Goal: Information Seeking & Learning: Learn about a topic

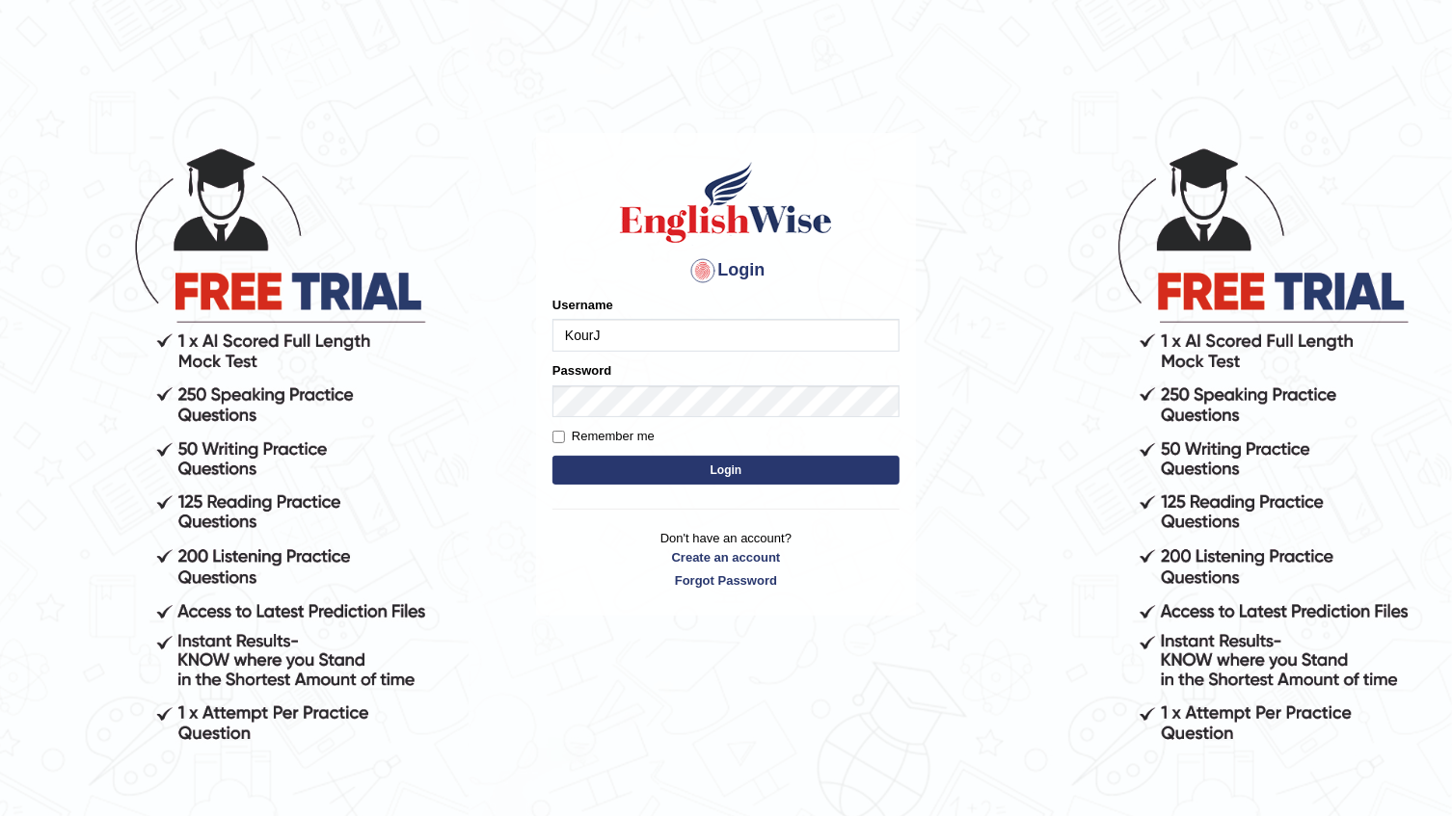
click at [723, 350] on input "KourJ" at bounding box center [725, 335] width 347 height 33
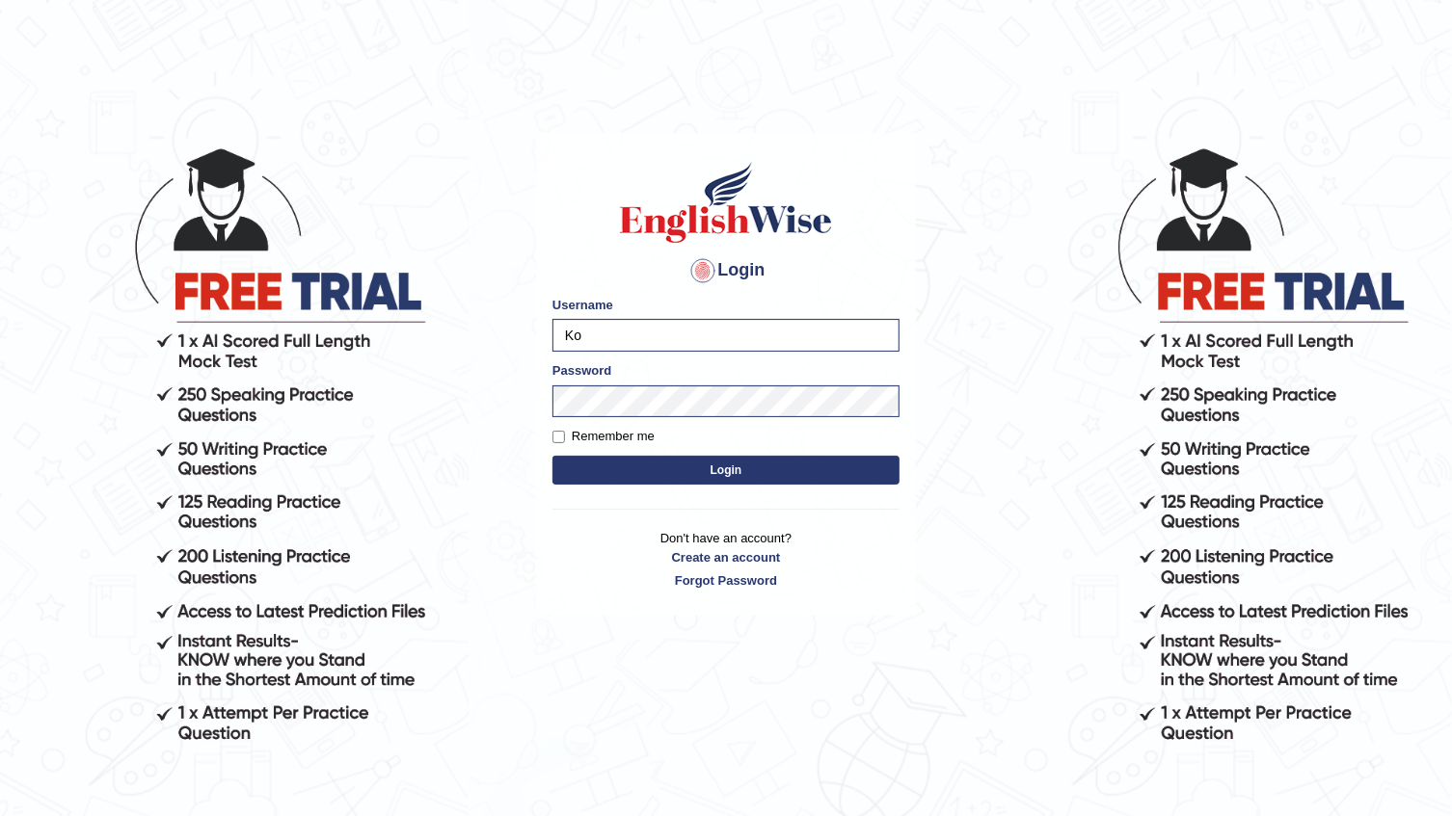
type input "K"
click at [705, 337] on input "oky" at bounding box center [725, 335] width 347 height 33
type input "okyere"
click at [552, 456] on button "Login" at bounding box center [725, 470] width 347 height 29
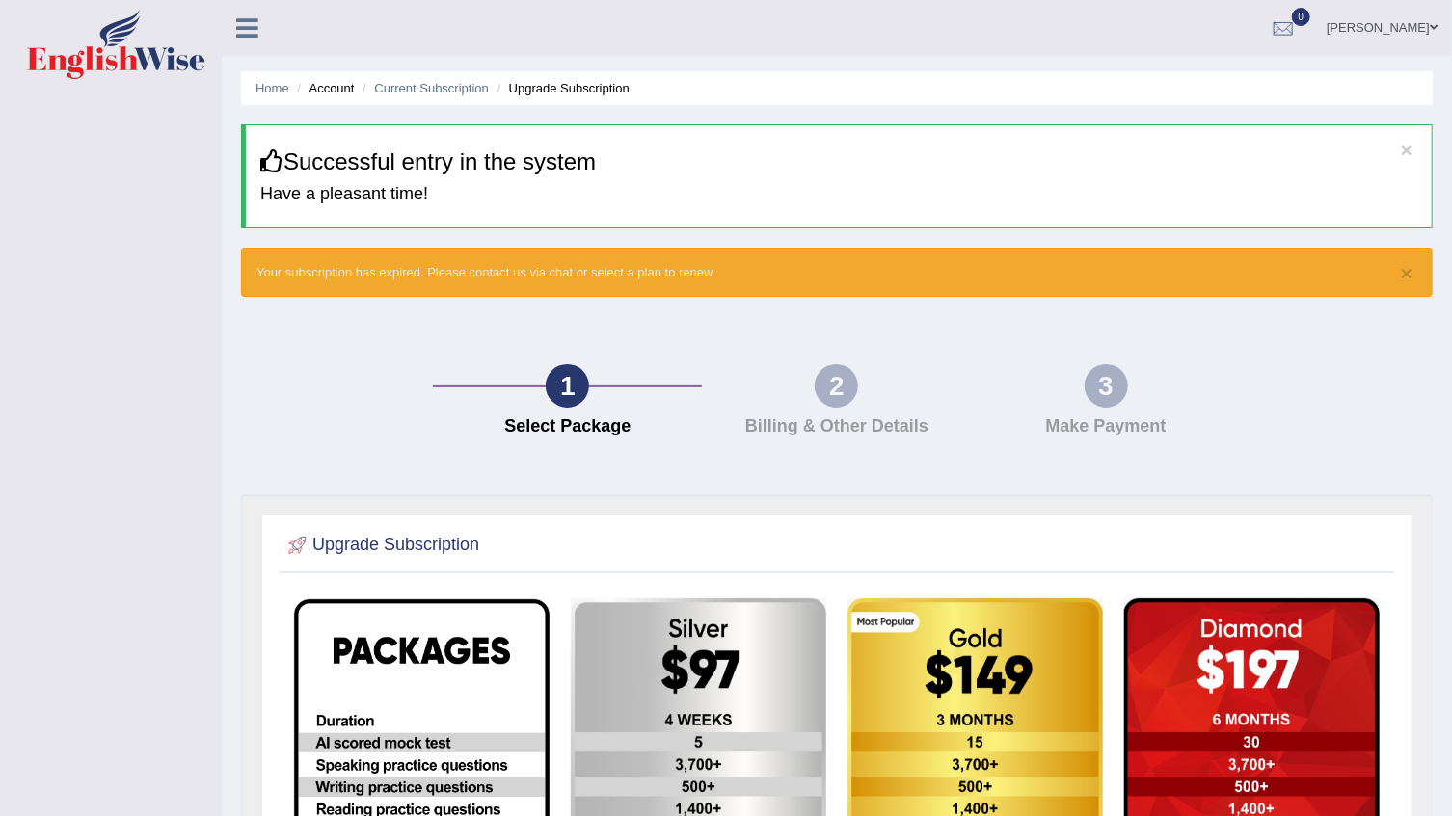
click at [248, 27] on icon at bounding box center [247, 27] width 22 height 25
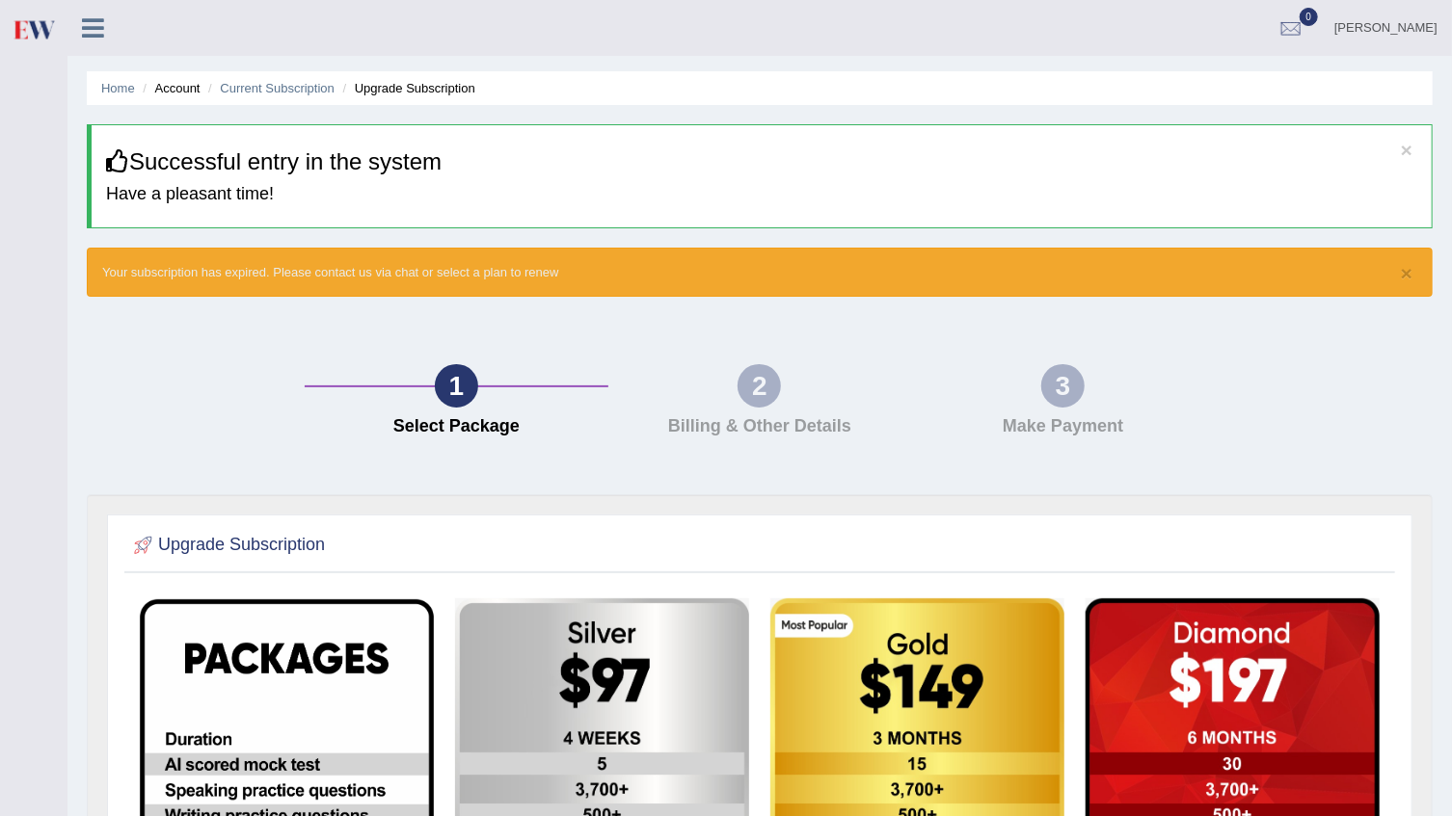
click at [93, 36] on icon at bounding box center [93, 27] width 22 height 25
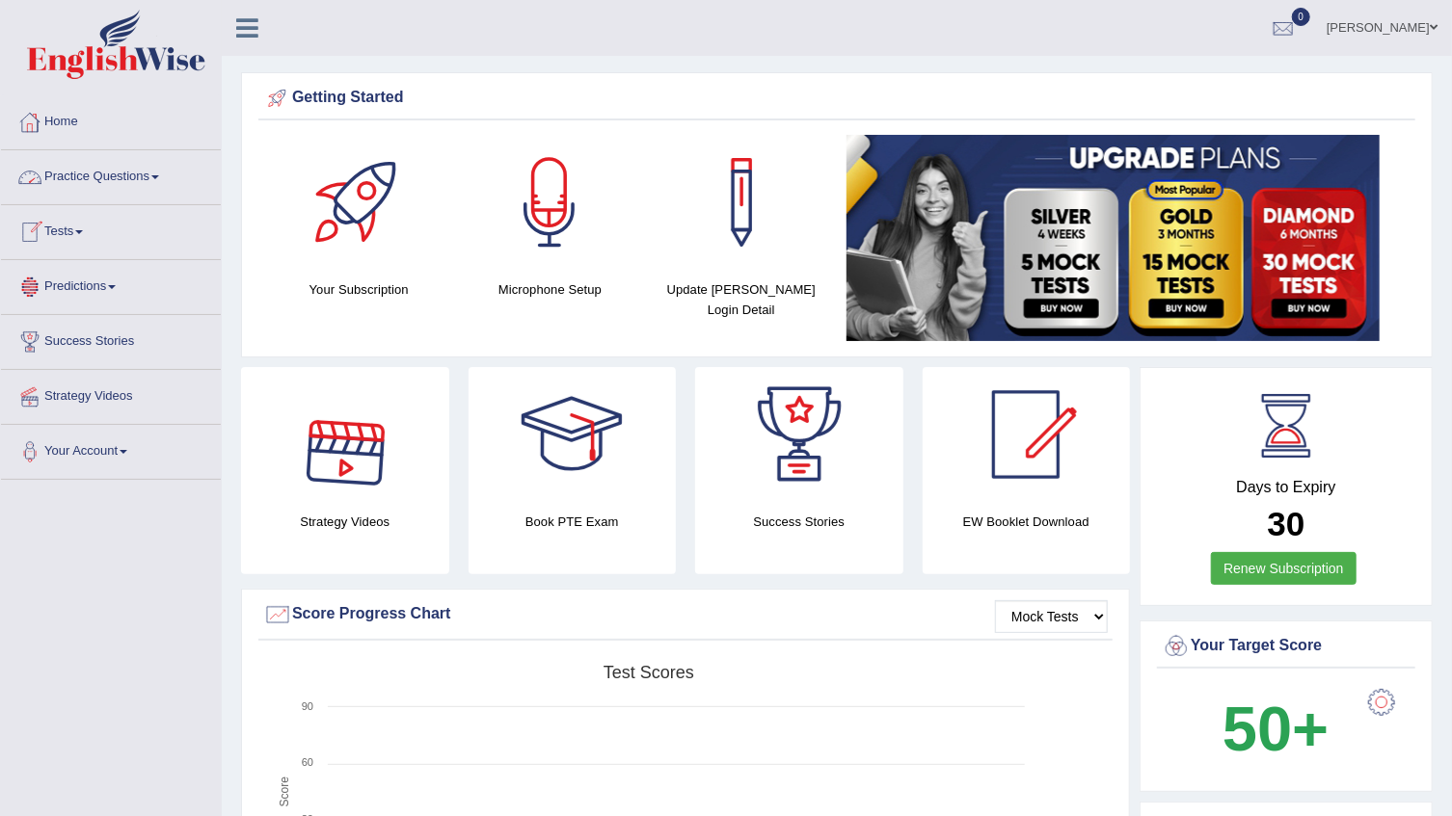
click at [162, 179] on link "Practice Questions" at bounding box center [111, 174] width 220 height 48
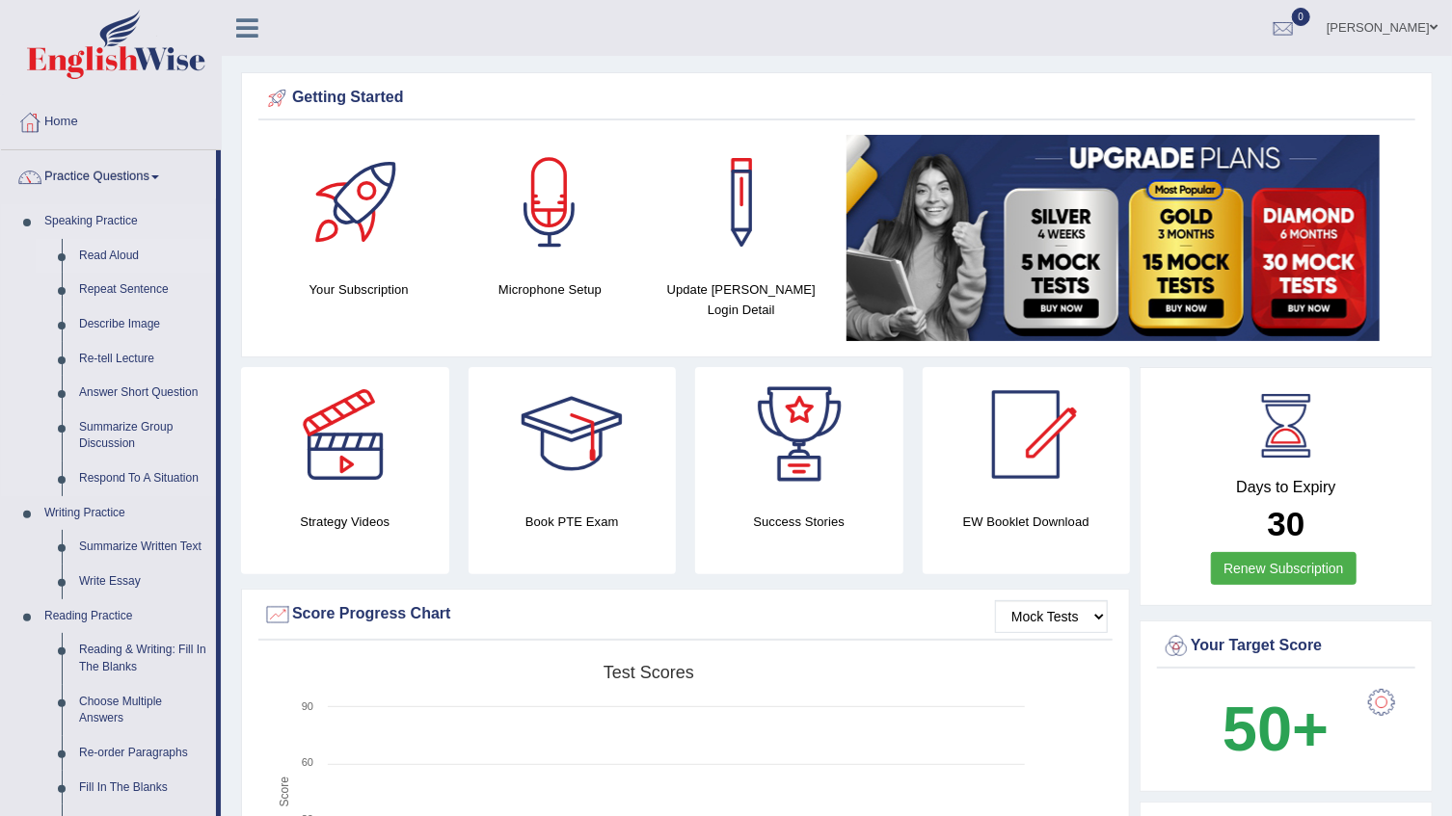
click at [111, 254] on link "Read Aloud" at bounding box center [143, 256] width 146 height 35
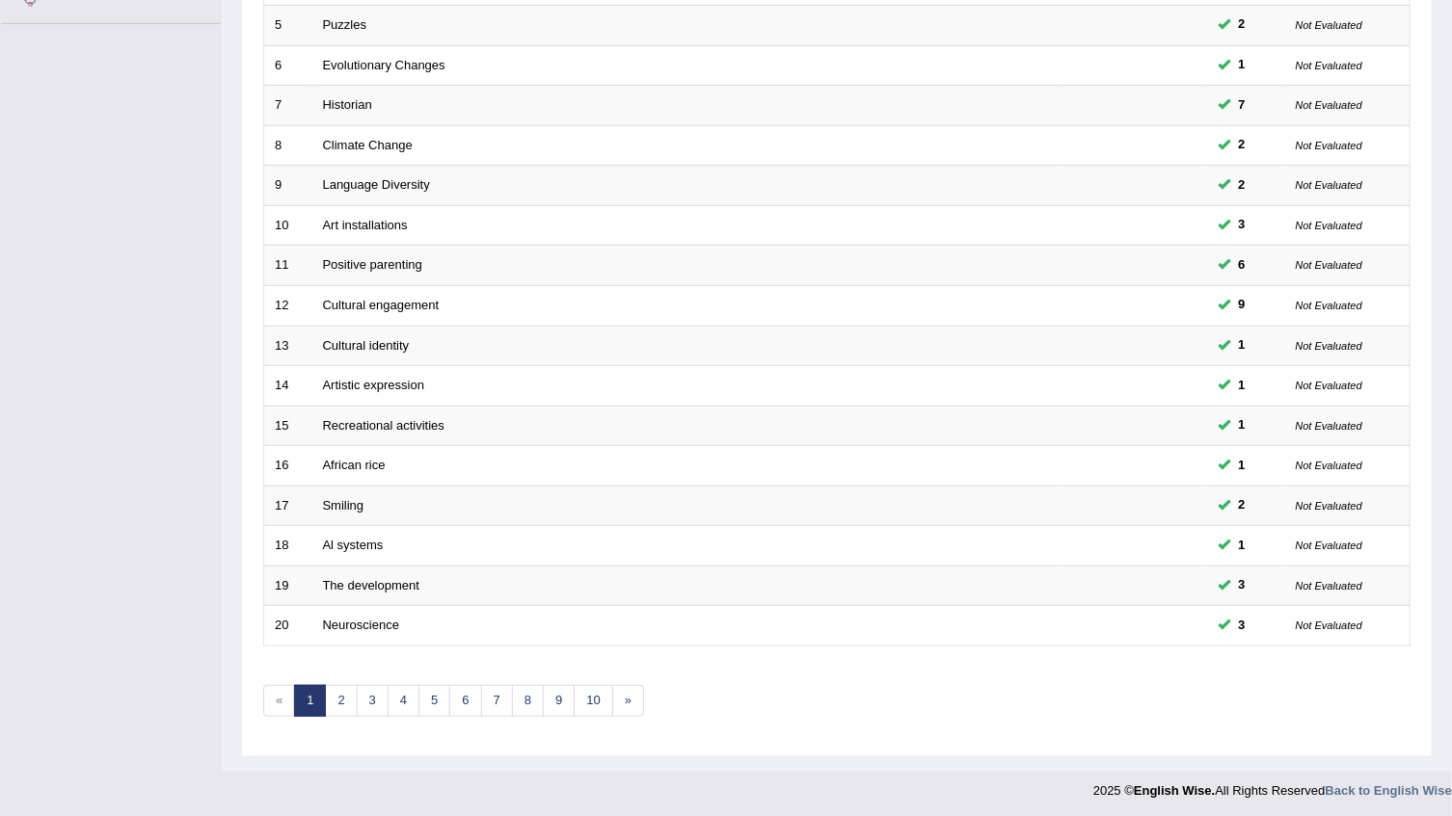
scroll to position [457, 0]
click at [338, 696] on link "2" at bounding box center [341, 700] width 32 height 32
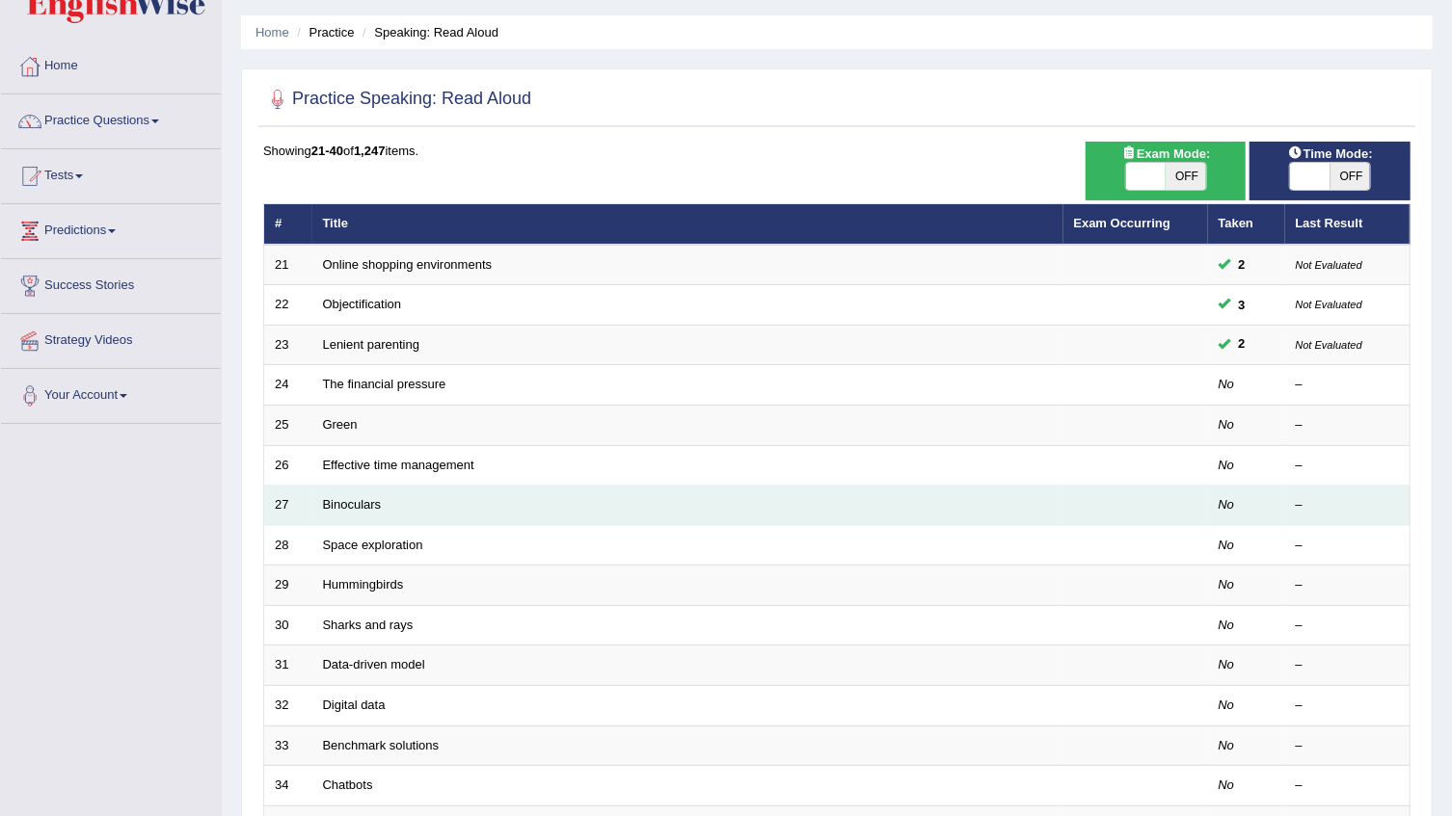
scroll to position [87, 0]
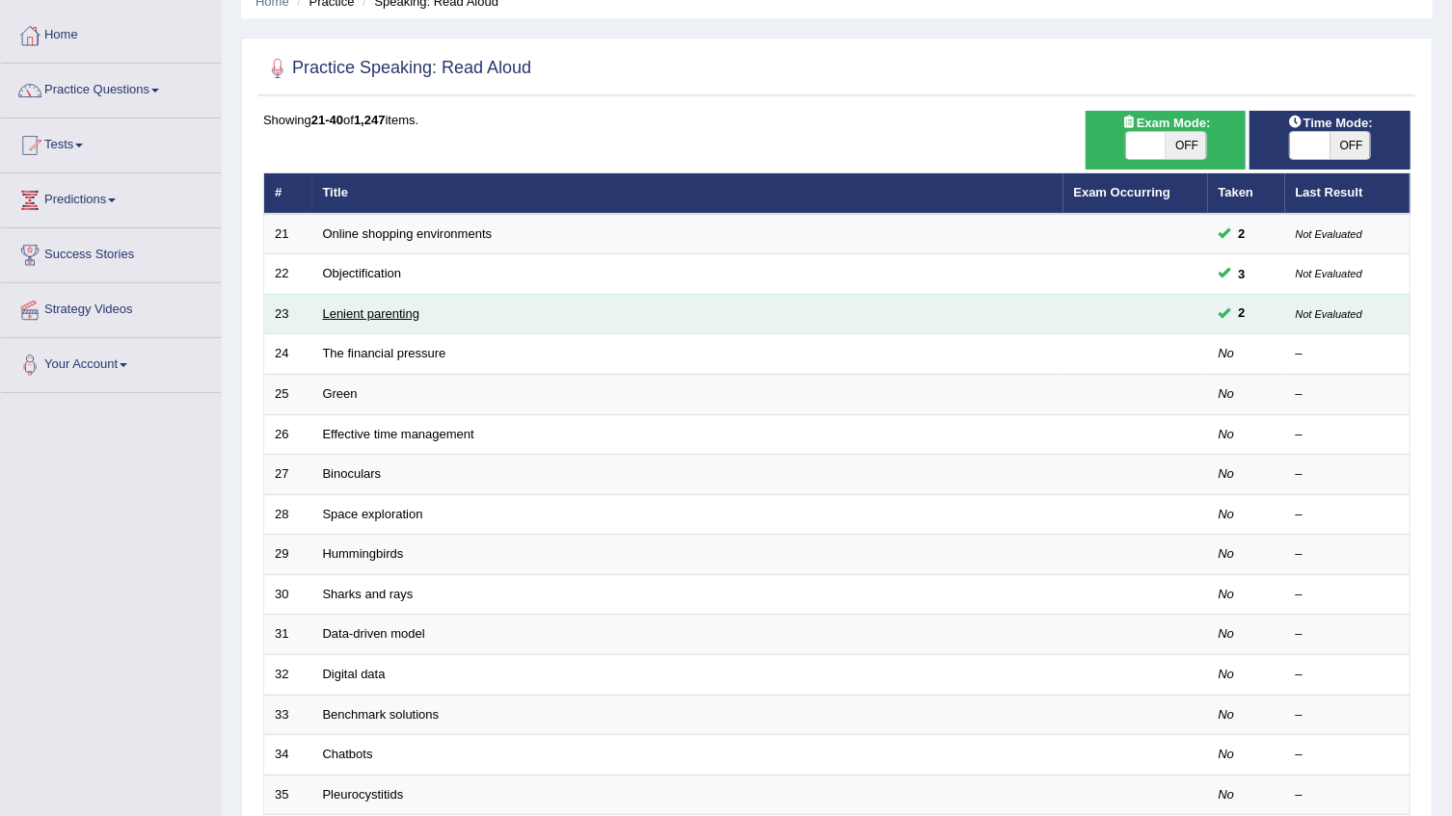
click at [379, 310] on link "Lenient parenting" at bounding box center [371, 314] width 96 height 14
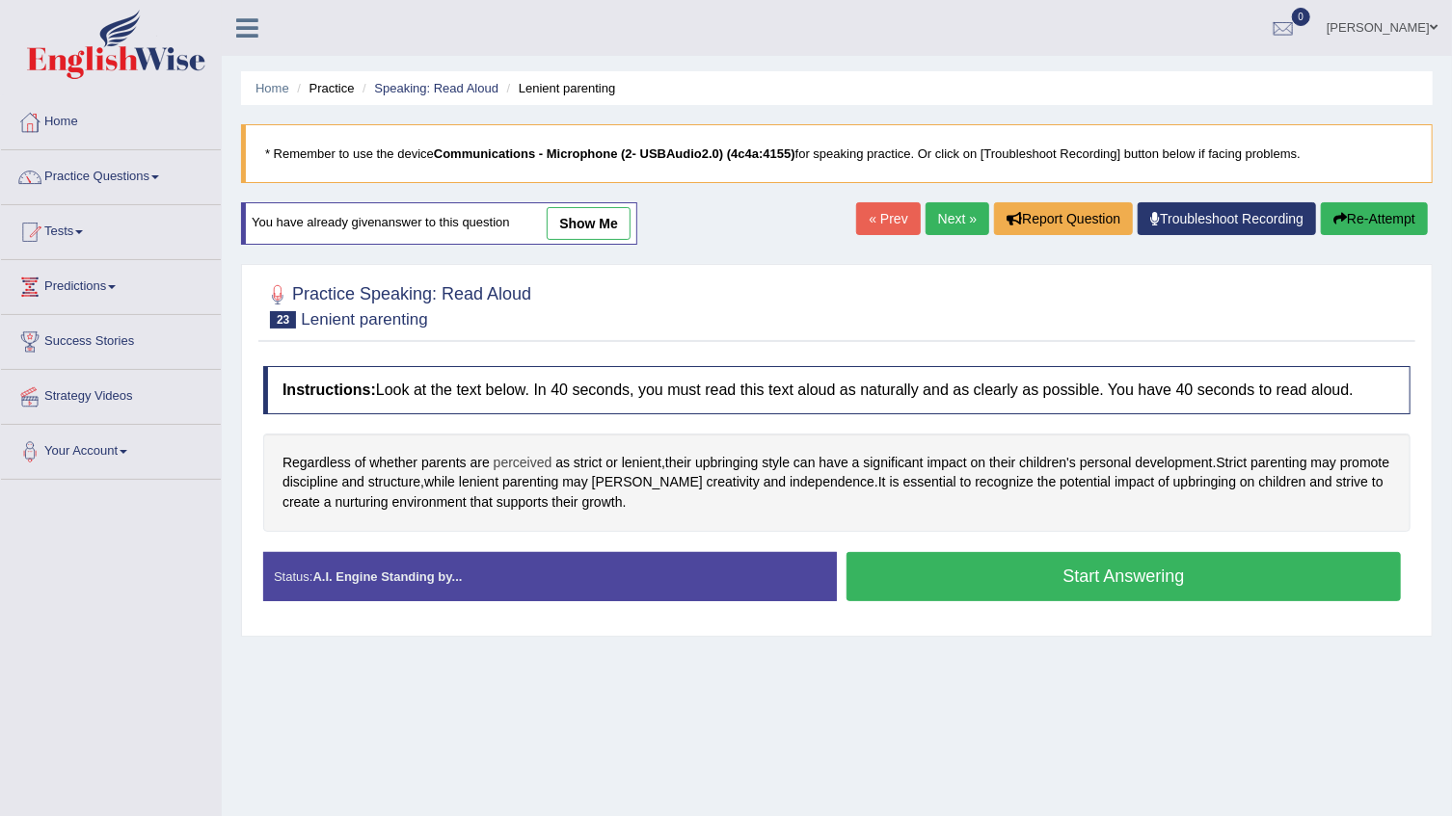
click at [522, 464] on span "perceived" at bounding box center [523, 463] width 59 height 20
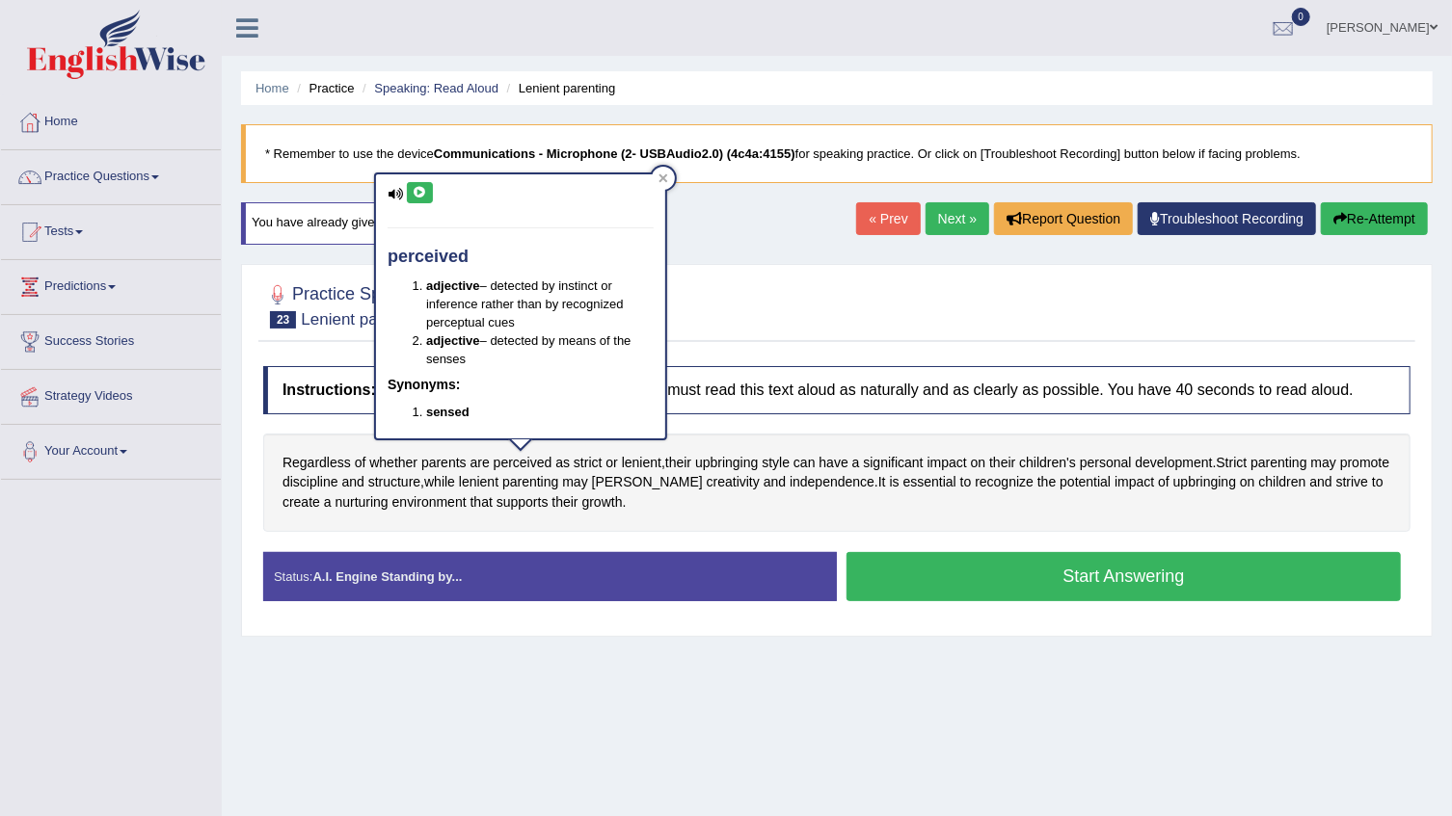
click at [418, 183] on button at bounding box center [420, 192] width 26 height 21
click at [739, 251] on div "Home Practice Speaking: Read Aloud Lenient parenting * Remember to use the devi…" at bounding box center [837, 482] width 1230 height 964
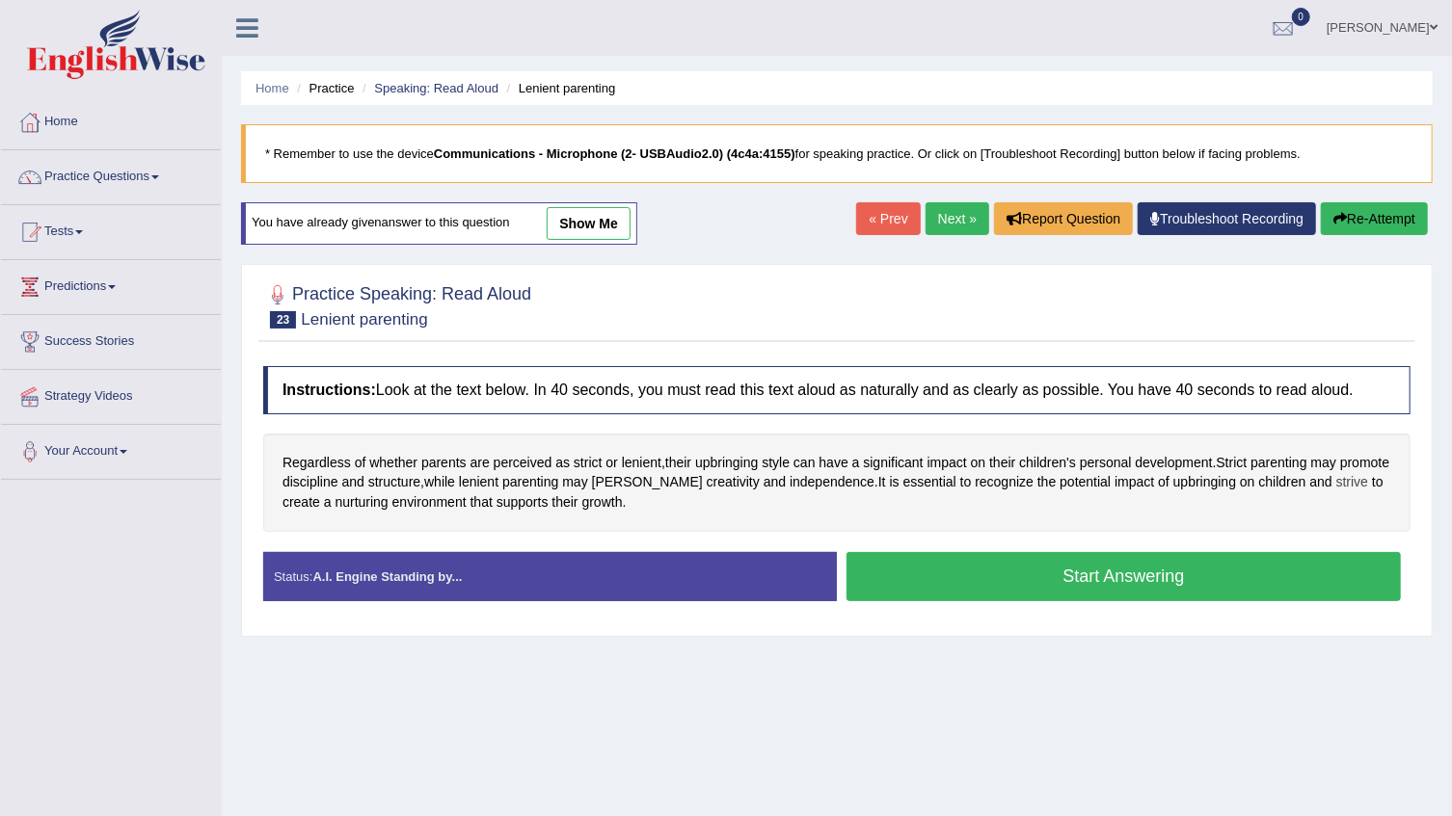
click at [1343, 489] on span "strive" at bounding box center [1352, 482] width 32 height 20
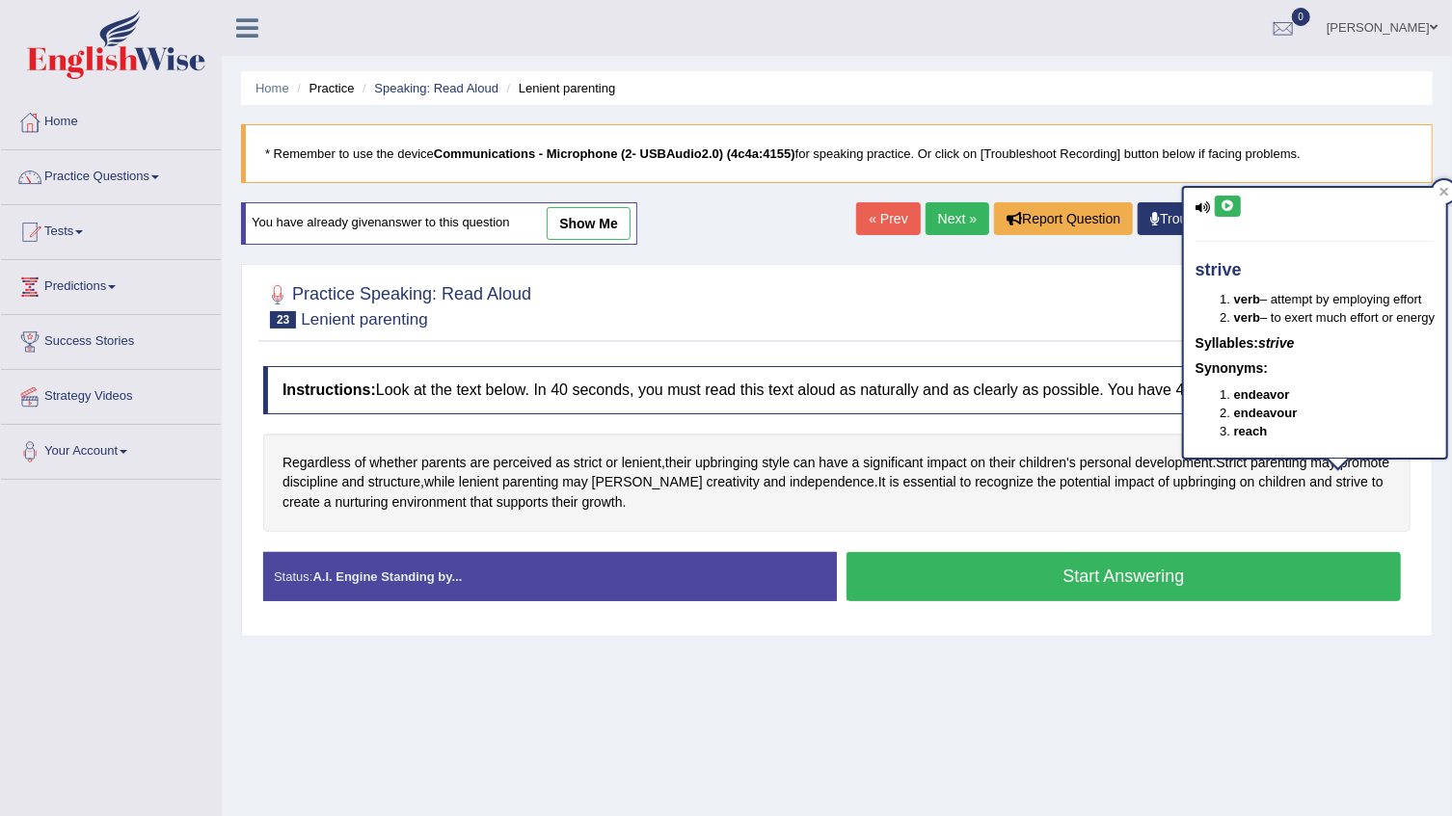
click at [1226, 206] on icon at bounding box center [1227, 207] width 14 height 12
click at [1341, 517] on div "Regardless of whether parents are perceived as strict or lenient , their upbrin…" at bounding box center [836, 483] width 1147 height 98
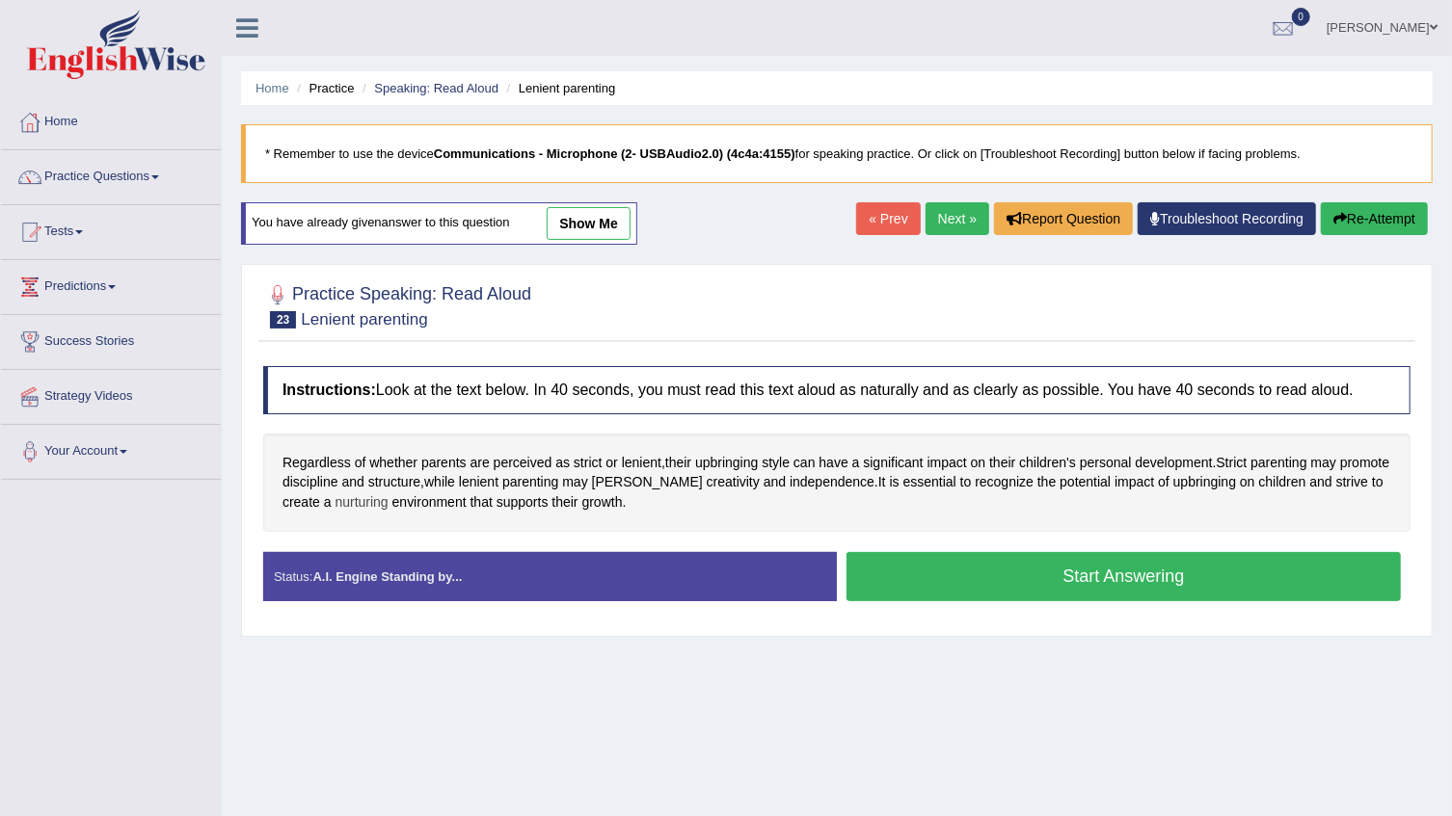
click at [361, 507] on span "nurturing" at bounding box center [361, 503] width 53 height 20
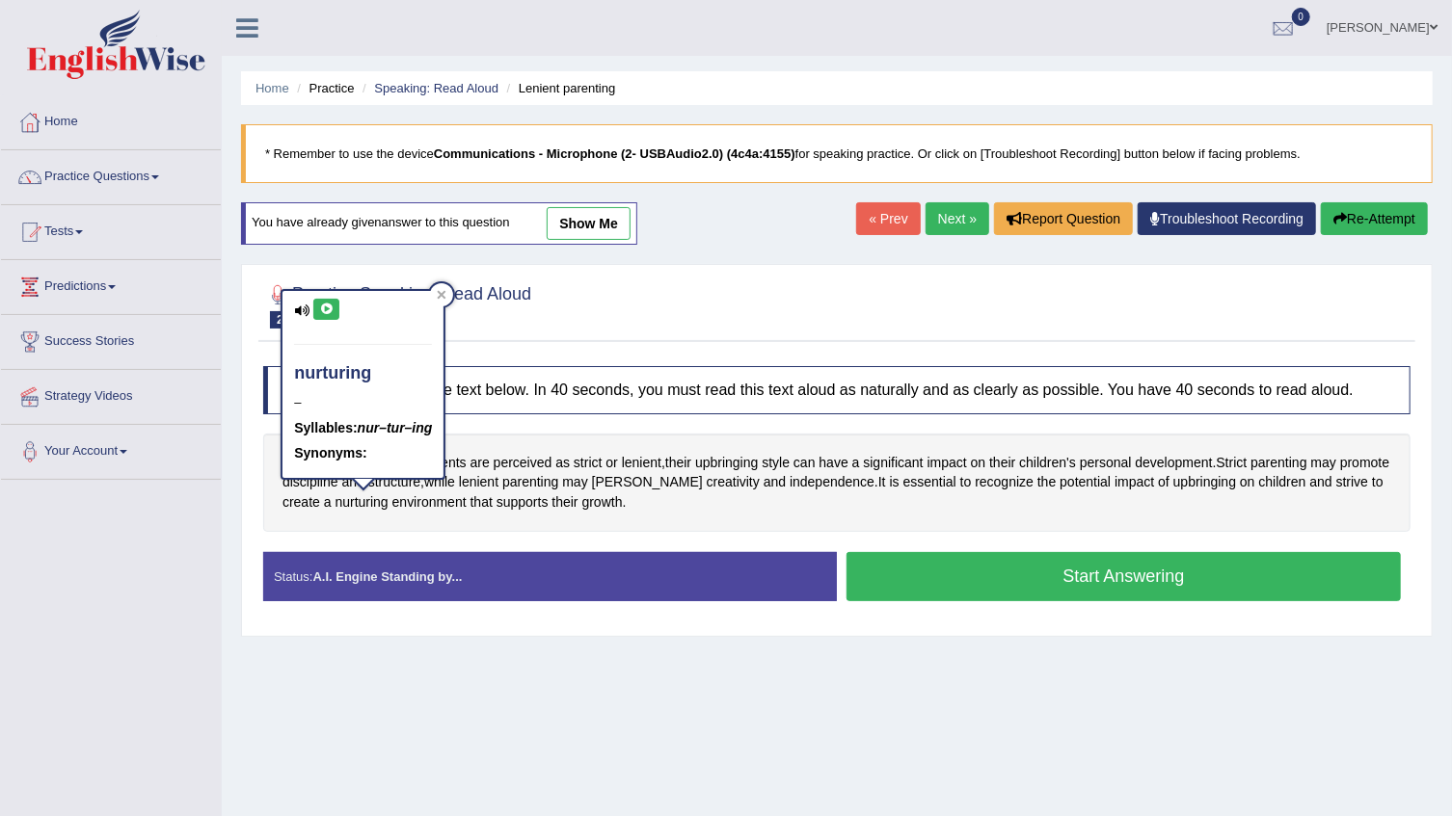
click at [322, 308] on icon at bounding box center [326, 310] width 14 height 12
click at [358, 541] on div "Instructions: Look at the text below. In 40 seconds, you must read this text al…" at bounding box center [836, 491] width 1157 height 269
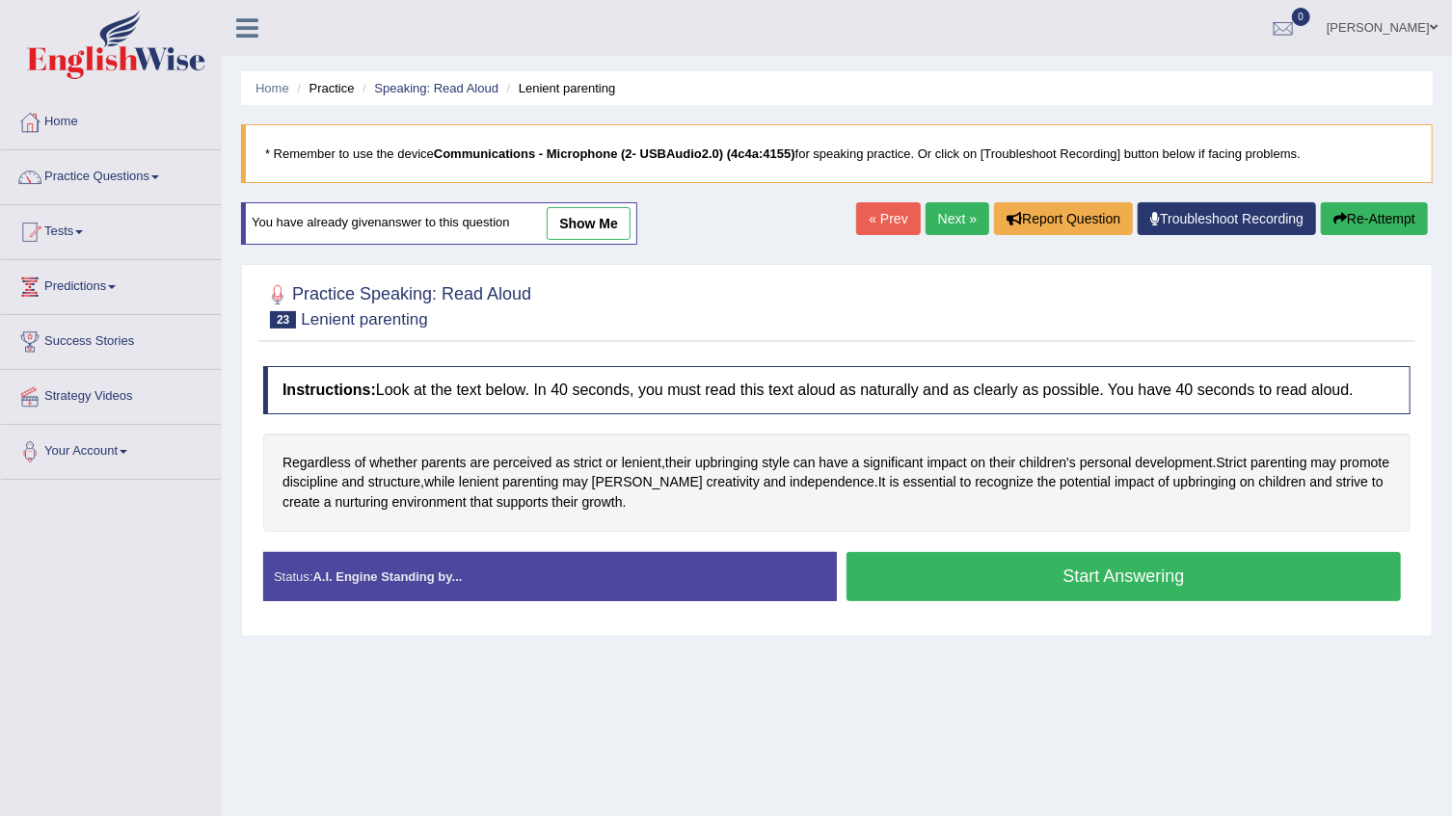
click at [601, 223] on link "show me" at bounding box center [589, 223] width 84 height 33
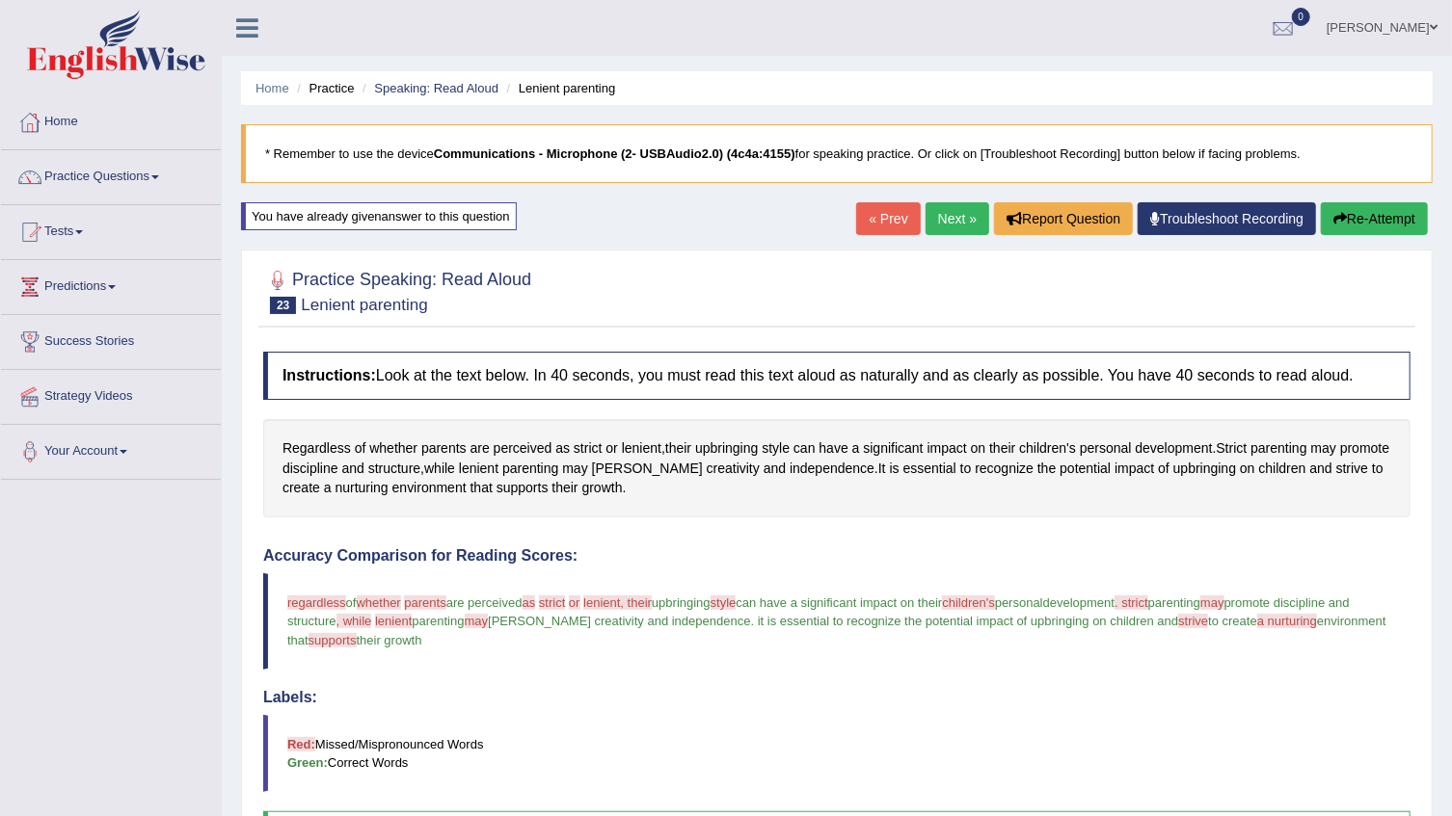
click at [958, 223] on link "Next »" at bounding box center [957, 218] width 64 height 33
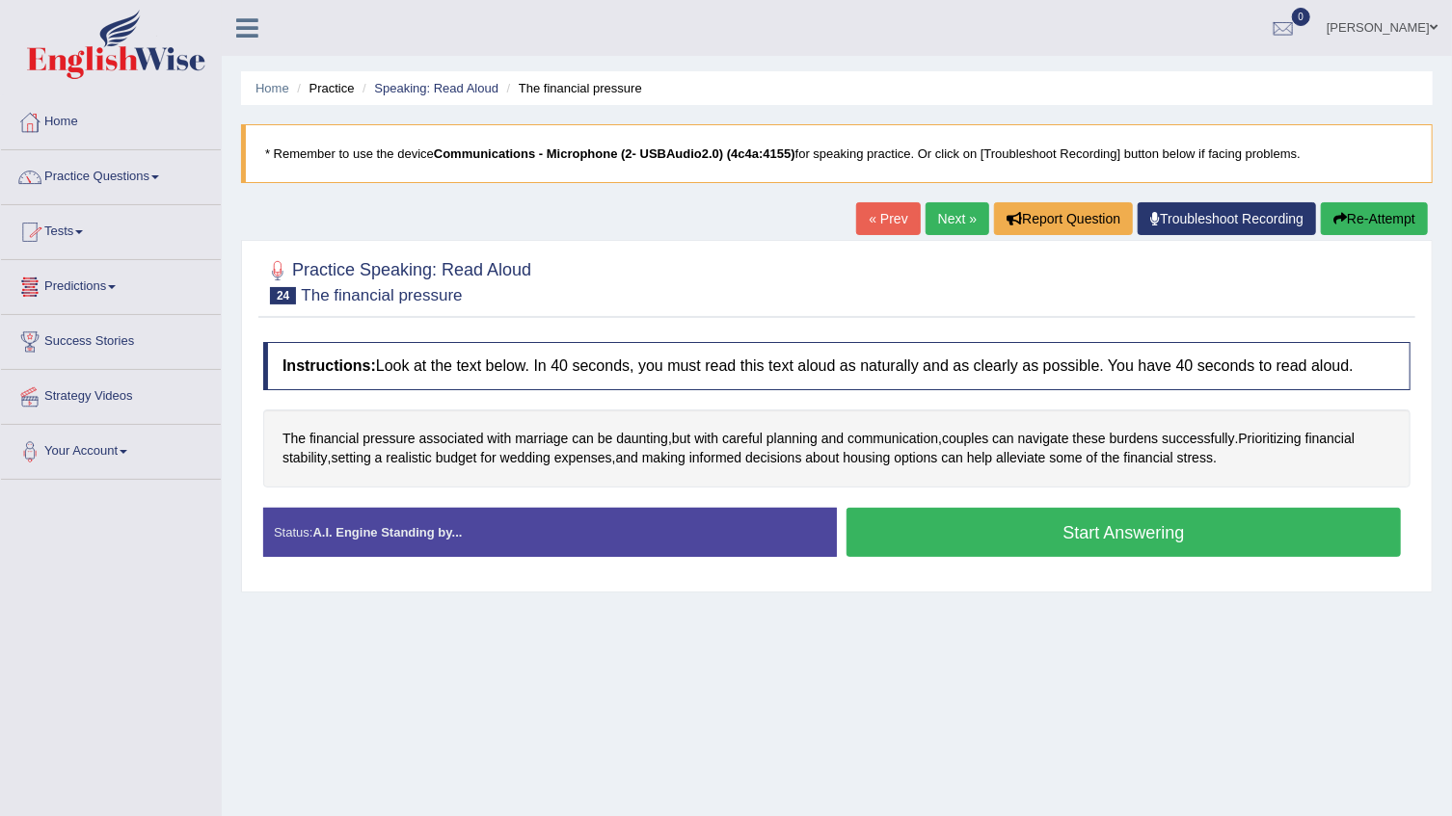
click at [83, 231] on span at bounding box center [79, 232] width 8 height 4
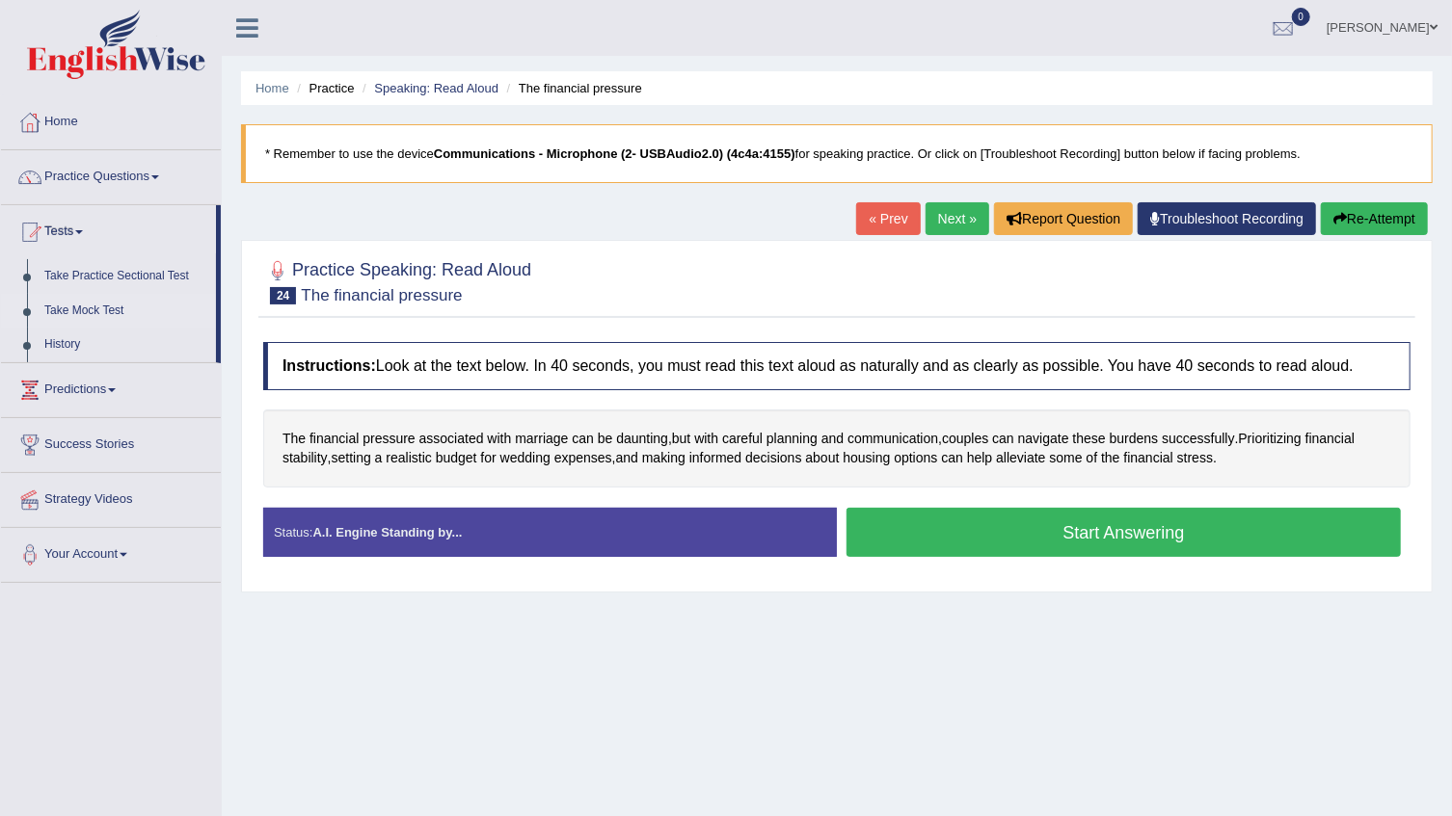
click at [91, 308] on link "Take Mock Test" at bounding box center [126, 311] width 180 height 35
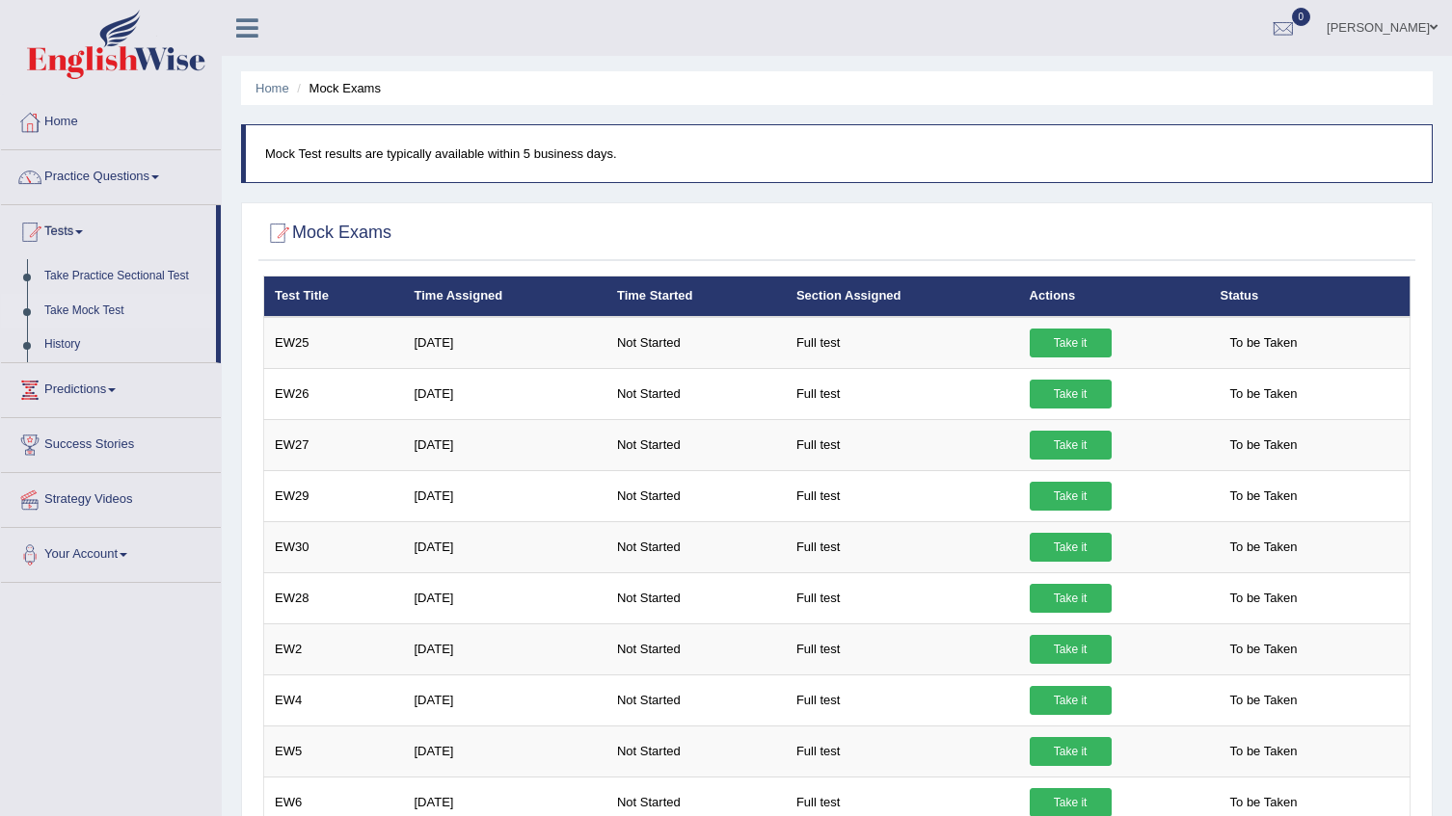
click at [1045, 335] on link "Take it" at bounding box center [1071, 343] width 82 height 29
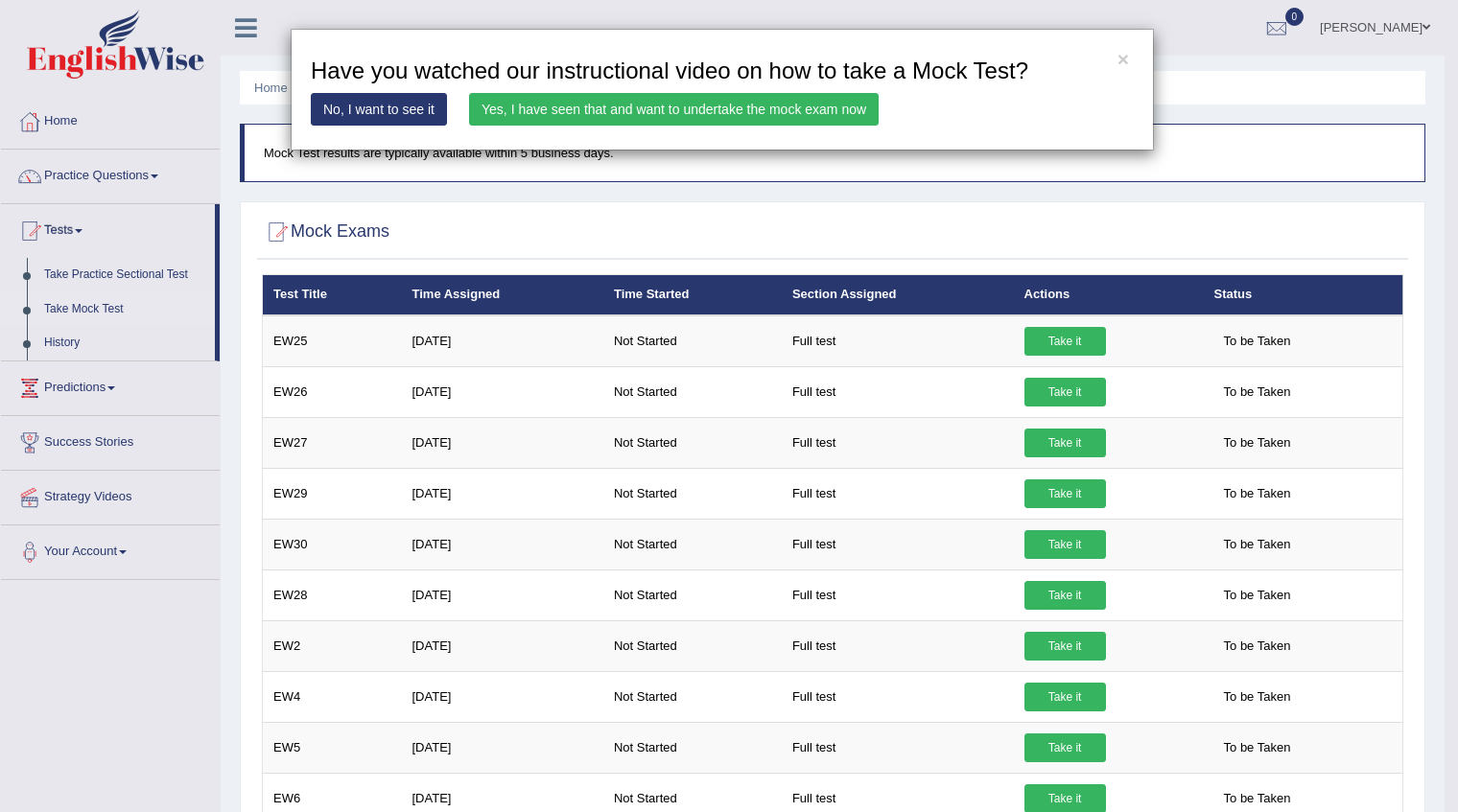
click at [622, 111] on link "Yes, I have seen that and want to undertake the mock exam now" at bounding box center [674, 109] width 410 height 33
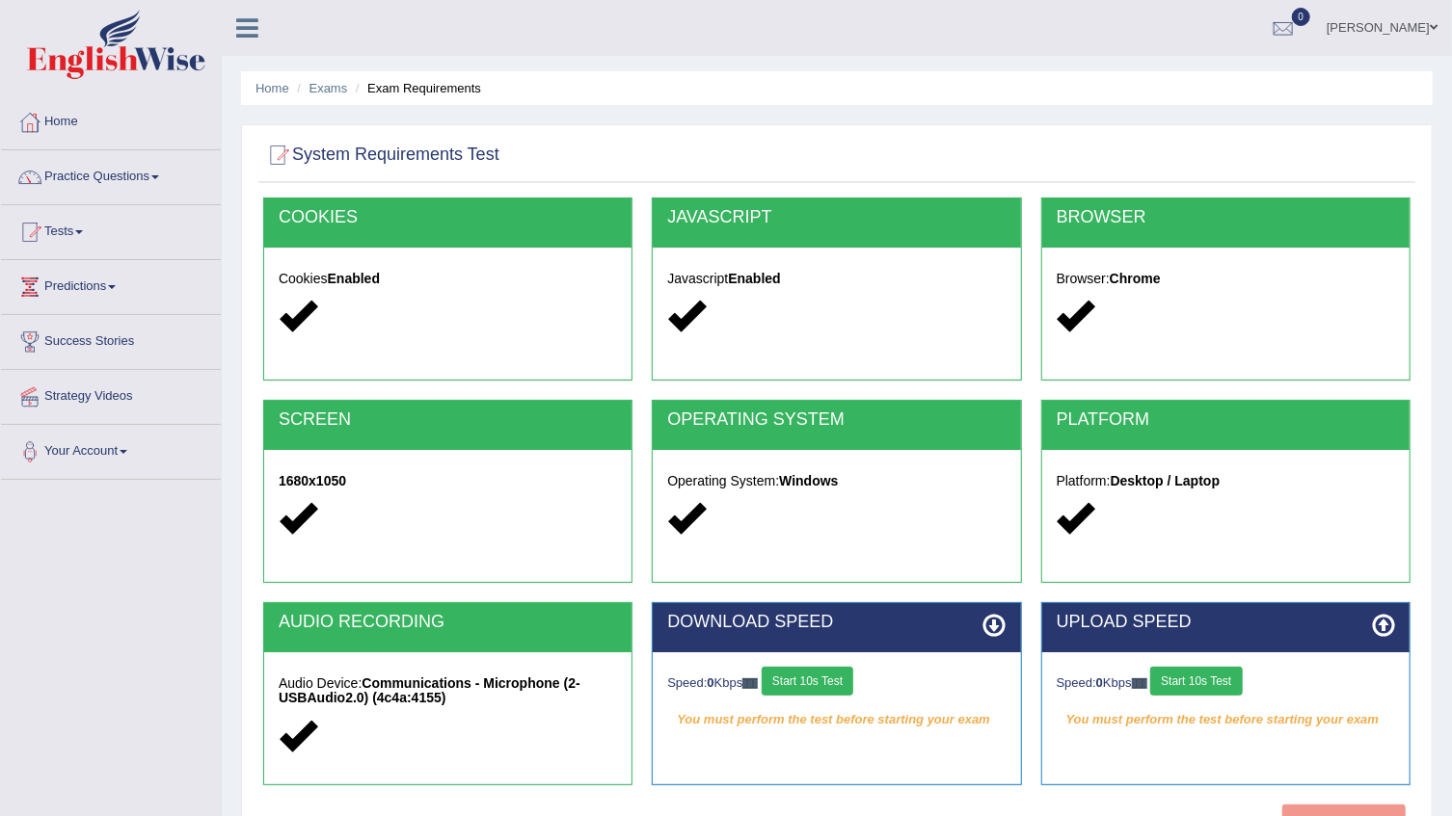
click at [552, 33] on div "[PERSON_NAME] Toggle navigation Username: [PERSON_NAME] Access Type: Online Sub…" at bounding box center [837, 28] width 1230 height 56
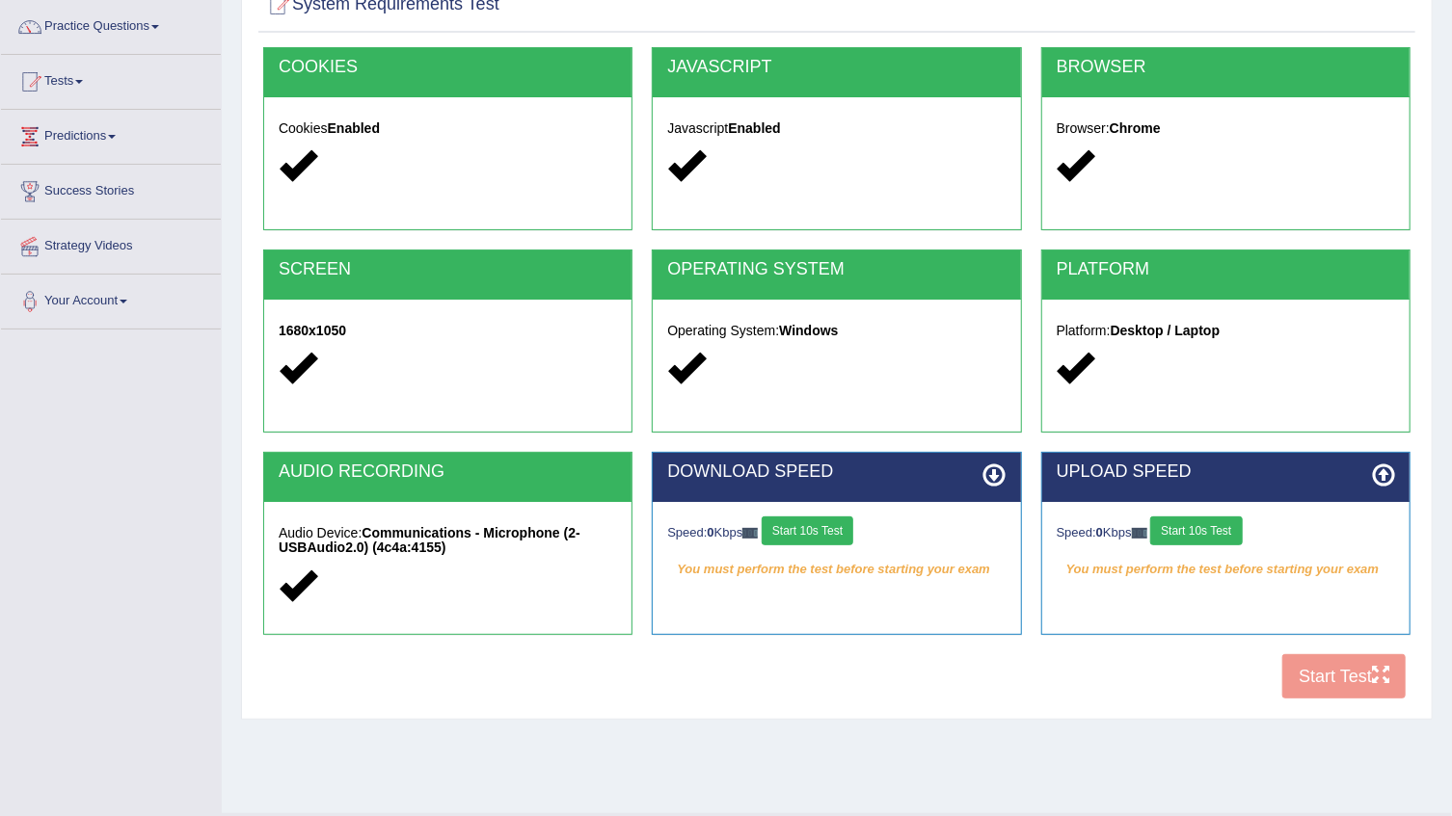
scroll to position [174, 0]
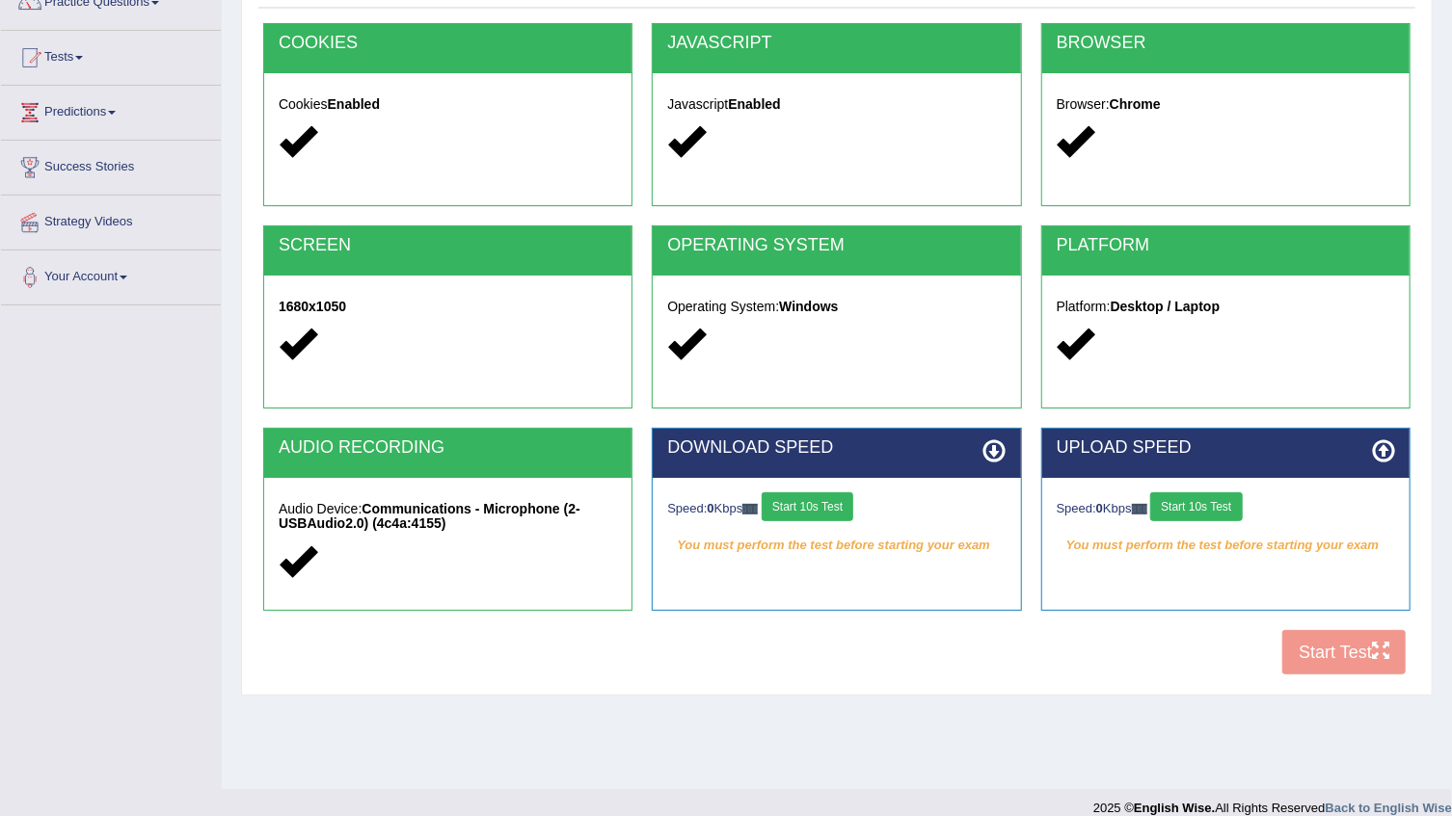
click at [822, 505] on button "Start 10s Test" at bounding box center [808, 507] width 92 height 29
click at [856, 510] on button "Start 10s Test" at bounding box center [829, 507] width 92 height 29
click at [1220, 512] on button "Start 10s Test" at bounding box center [1196, 507] width 92 height 29
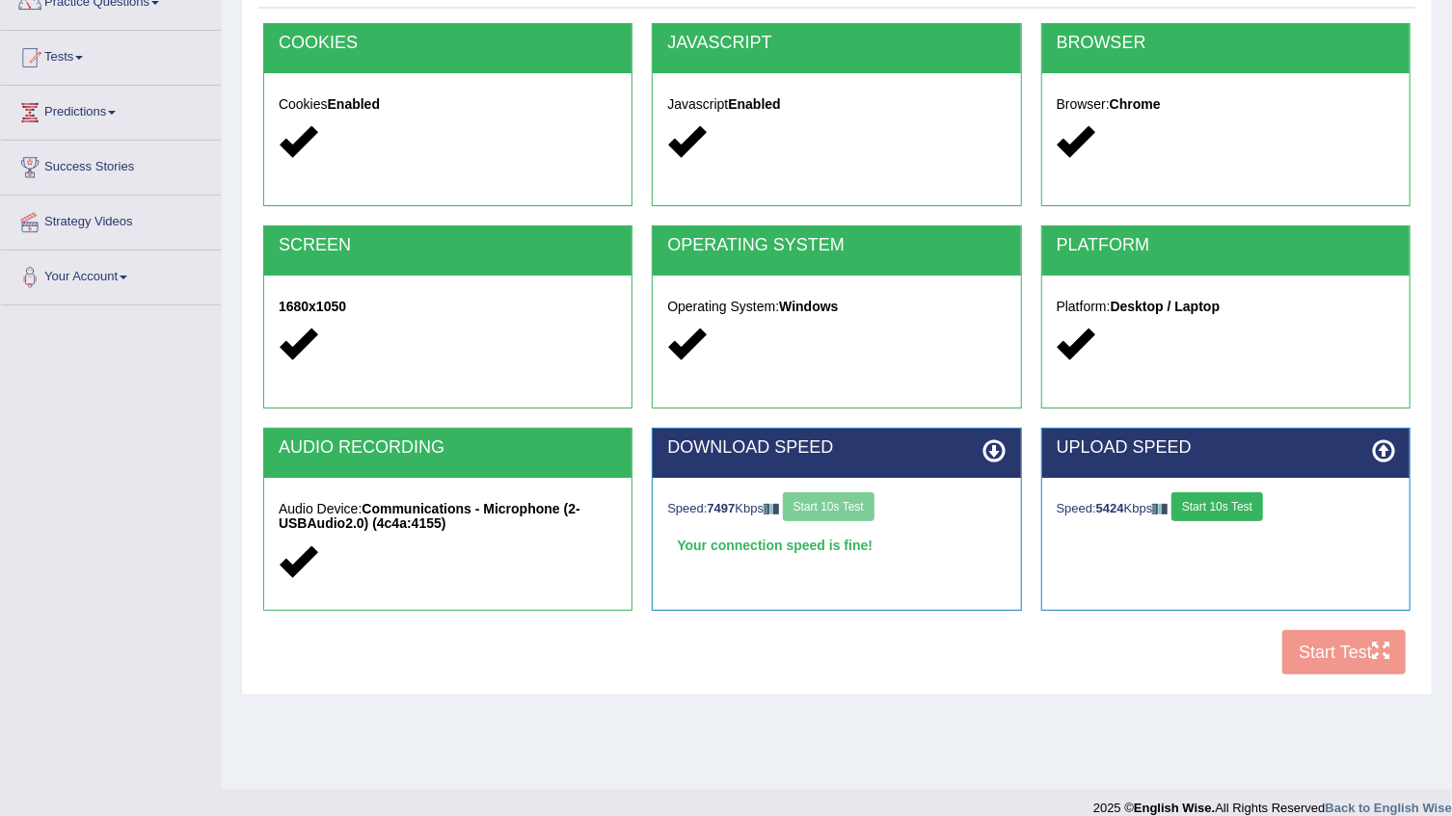
click at [1217, 511] on button "Start 10s Test" at bounding box center [1217, 507] width 92 height 29
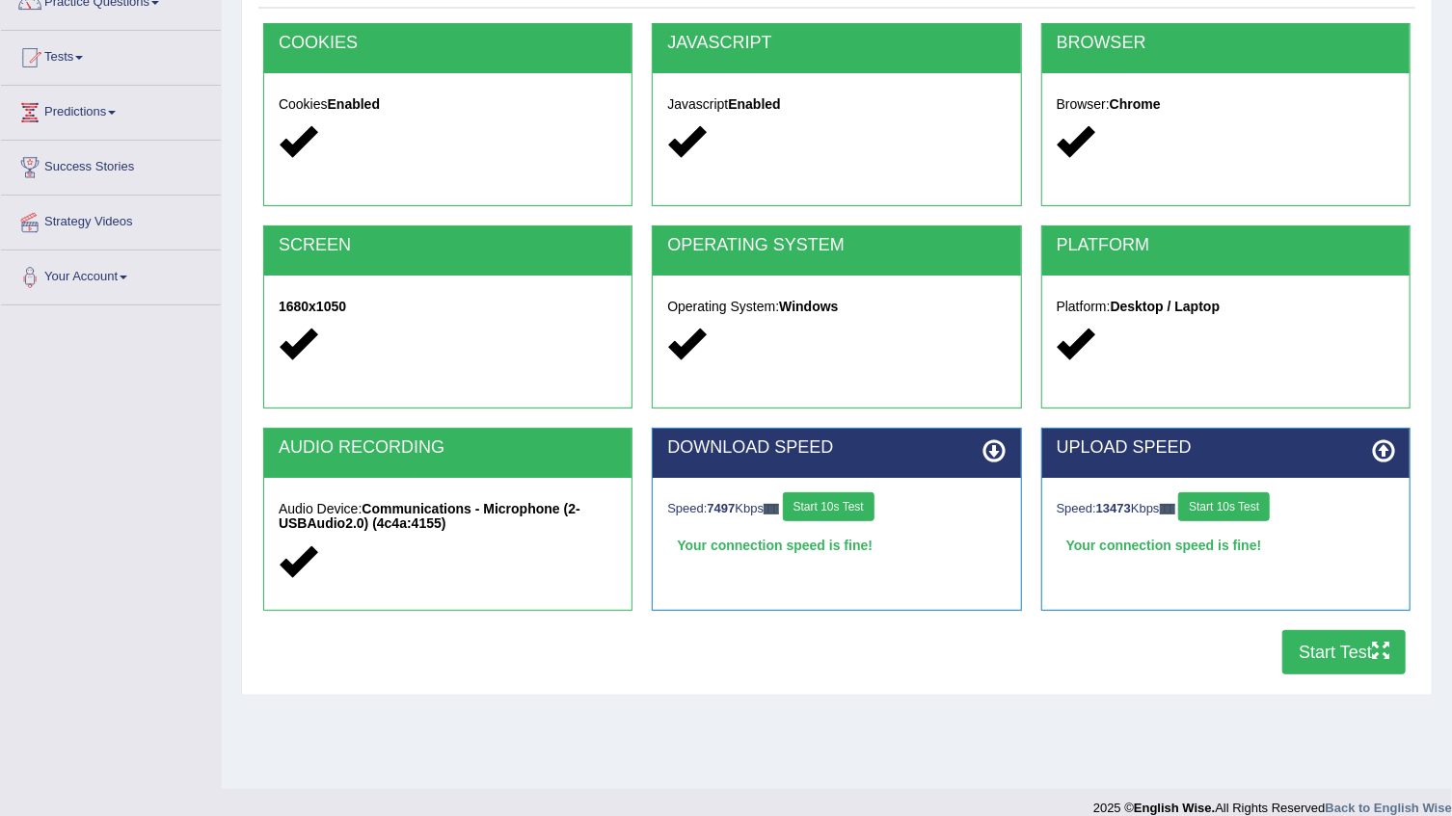
click at [1324, 655] on button "Start Test" at bounding box center [1343, 652] width 123 height 44
